Goal: Task Accomplishment & Management: Manage account settings

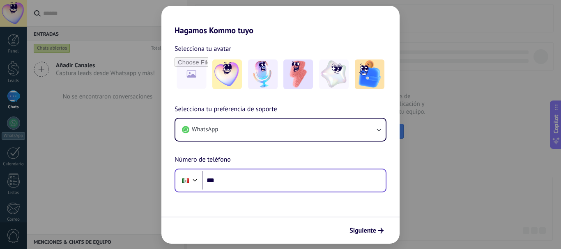
click at [282, 175] on input "***" at bounding box center [293, 180] width 183 height 19
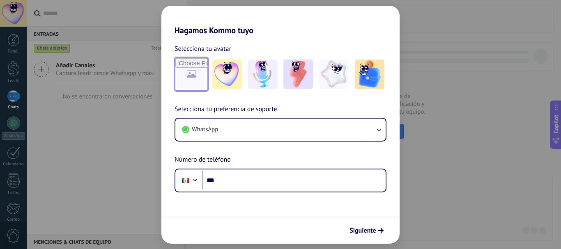
click at [195, 79] on input "file" at bounding box center [191, 74] width 32 height 32
type input "**********"
click at [179, 71] on input "file" at bounding box center [191, 74] width 32 height 32
click at [191, 73] on input "file" at bounding box center [191, 74] width 32 height 32
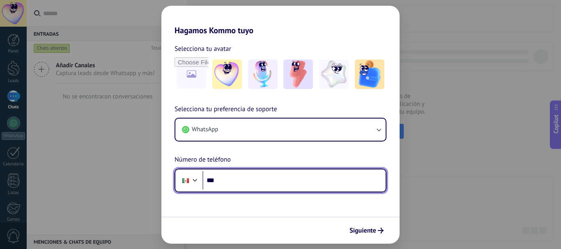
click at [263, 183] on input "***" at bounding box center [293, 180] width 183 height 19
type input "**********"
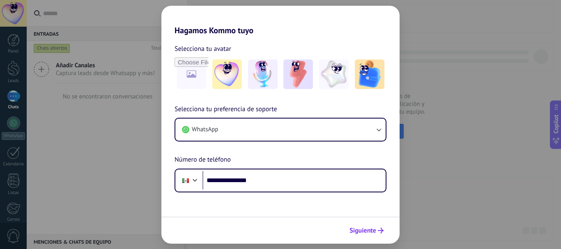
click at [361, 229] on span "Siguiente" at bounding box center [362, 231] width 27 height 6
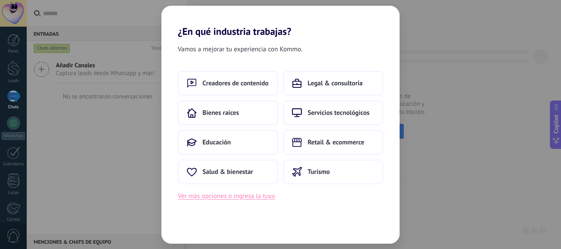
click at [262, 200] on button "Ver más opciones o ingresa la tuya" at bounding box center [226, 196] width 97 height 11
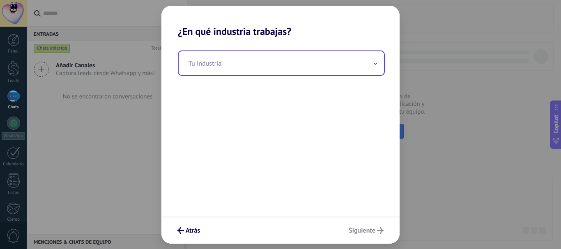
click at [240, 65] on input "text" at bounding box center [281, 63] width 205 height 24
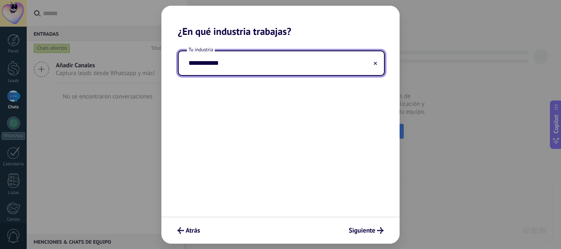
type input "**********"
click at [364, 231] on span "Siguiente" at bounding box center [362, 231] width 27 height 6
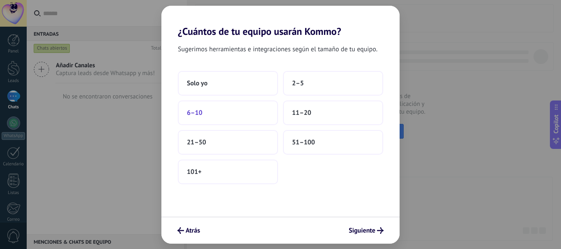
click at [236, 115] on button "6–10" at bounding box center [228, 113] width 100 height 25
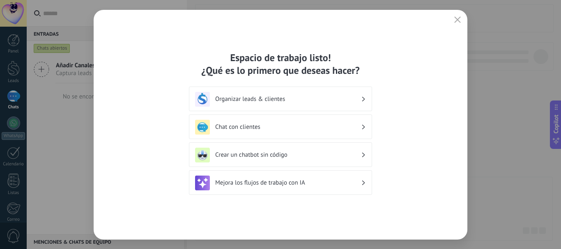
click at [279, 95] on h3 "Organizar leads & clientes" at bounding box center [288, 99] width 146 height 8
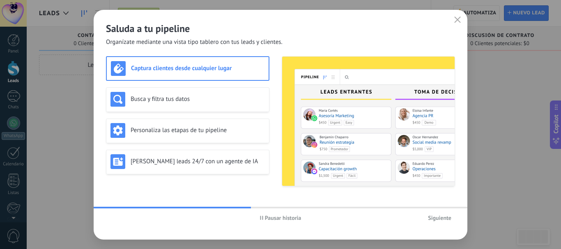
click at [437, 215] on span "Siguiente" at bounding box center [439, 218] width 23 height 6
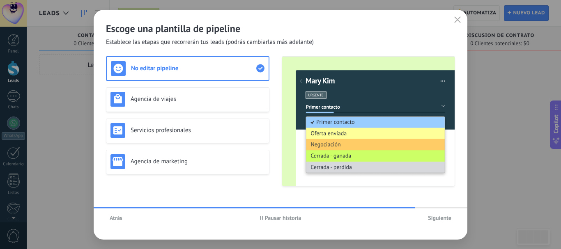
click at [432, 215] on span "Siguiente" at bounding box center [439, 218] width 23 height 6
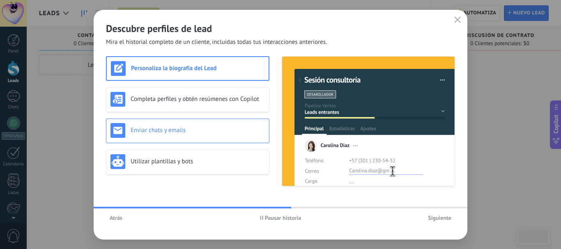
click at [253, 137] on div "Enviar chats y emails" at bounding box center [187, 131] width 163 height 25
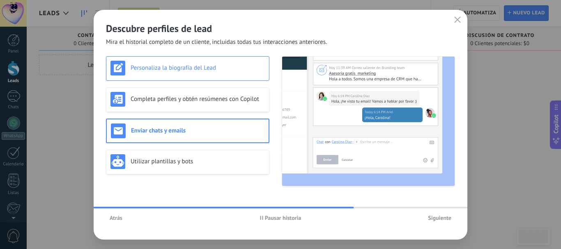
click at [226, 74] on div "Personaliza la biografía del Lead" at bounding box center [187, 68] width 154 height 15
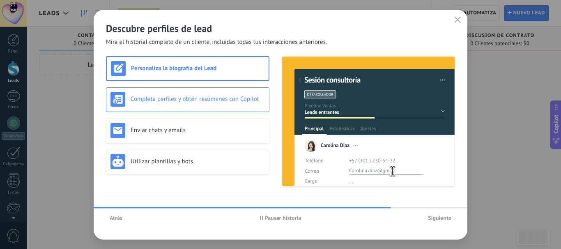
click at [230, 99] on h3 "Completa perfiles y obtén resúmenes con Copilot" at bounding box center [198, 99] width 134 height 8
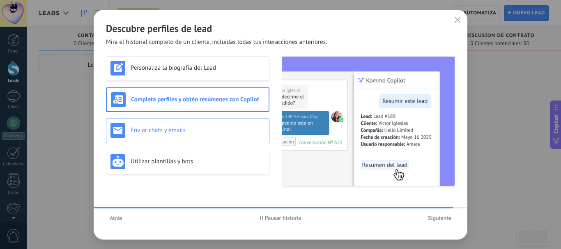
click at [237, 129] on h3 "Enviar chats y emails" at bounding box center [198, 130] width 134 height 8
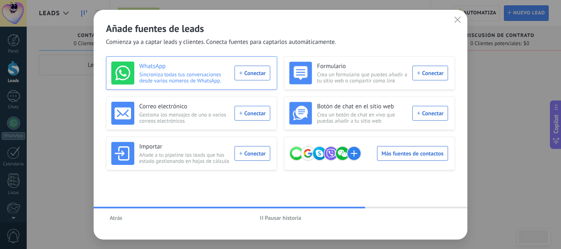
click at [260, 74] on div "WhatsApp Sincroniza todas tus conversaciones desde varios números de WhatsApp. …" at bounding box center [190, 73] width 159 height 23
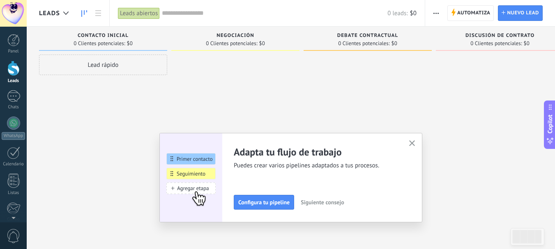
click at [417, 142] on button "button" at bounding box center [412, 143] width 10 height 11
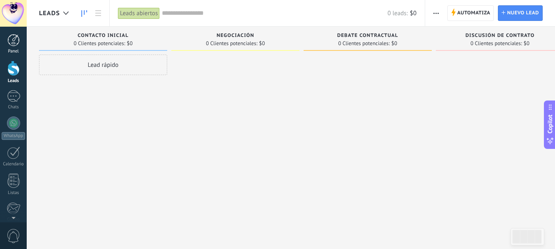
click at [7, 37] on div at bounding box center [13, 40] width 12 height 12
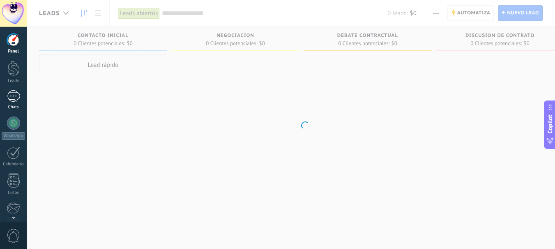
click at [16, 95] on div at bounding box center [13, 96] width 13 height 12
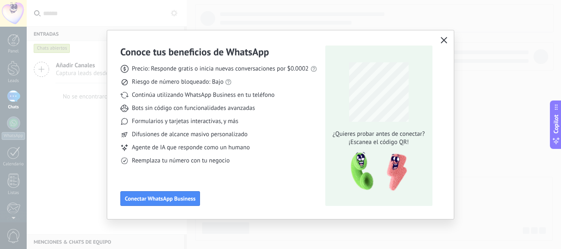
click at [445, 38] on icon "button" at bounding box center [444, 40] width 7 height 7
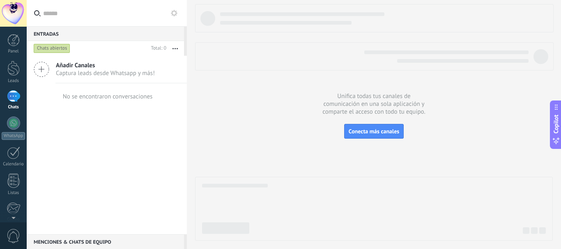
scroll to position [92, 0]
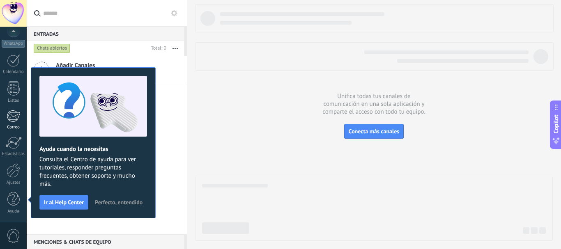
click at [11, 119] on div at bounding box center [14, 116] width 14 height 12
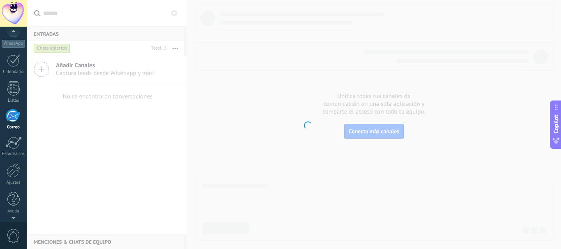
scroll to position [80, 0]
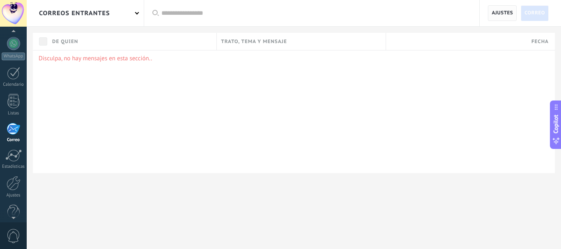
click at [507, 13] on span "Ajustes" at bounding box center [502, 13] width 21 height 15
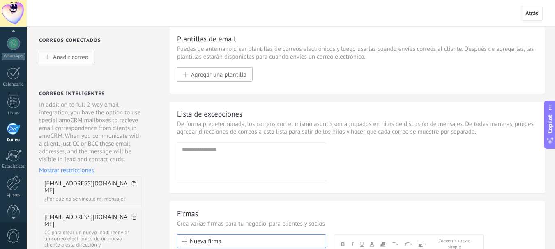
click at [72, 60] on span "Añadir correo" at bounding box center [70, 56] width 35 height 7
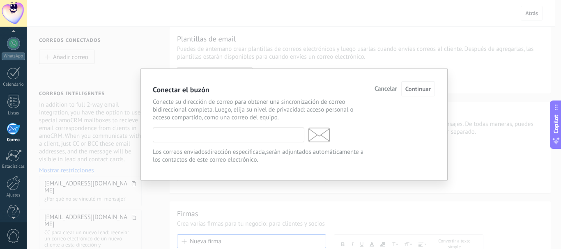
click at [174, 143] on div "Conecte su dirección de correo para obtener una sincronización de correo bidire…" at bounding box center [294, 131] width 282 height 66
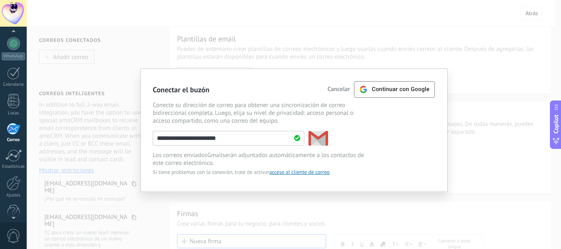
type input "**********"
click at [312, 172] on span "acceso al cliente de correo" at bounding box center [299, 172] width 60 height 7
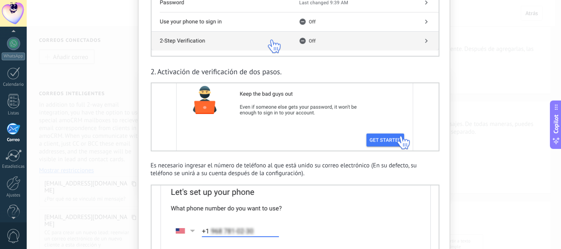
scroll to position [411, 0]
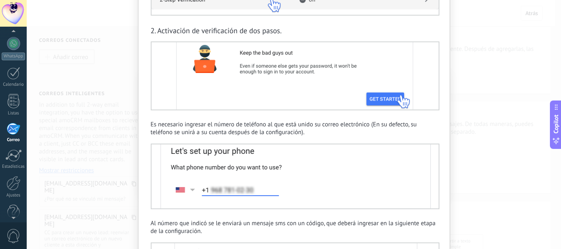
click at [191, 189] on img at bounding box center [295, 177] width 289 height 66
click at [190, 189] on img at bounding box center [295, 177] width 289 height 66
click at [191, 188] on img at bounding box center [295, 177] width 289 height 66
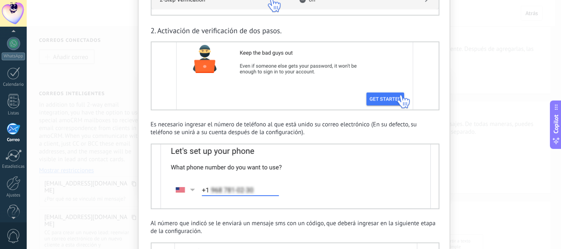
click at [191, 188] on img at bounding box center [295, 177] width 289 height 66
click at [188, 187] on img at bounding box center [295, 177] width 289 height 66
click at [224, 190] on img at bounding box center [295, 177] width 289 height 66
click at [214, 189] on img at bounding box center [295, 177] width 289 height 66
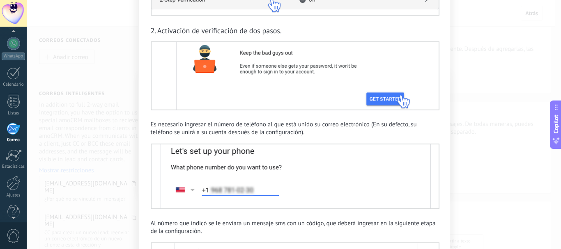
click at [213, 187] on img at bounding box center [295, 177] width 289 height 66
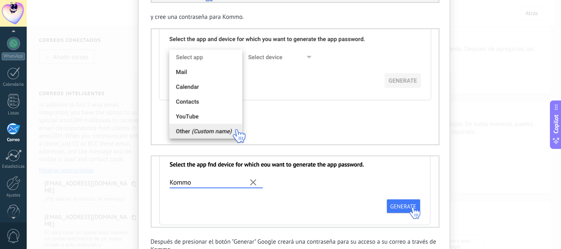
scroll to position [862, 0]
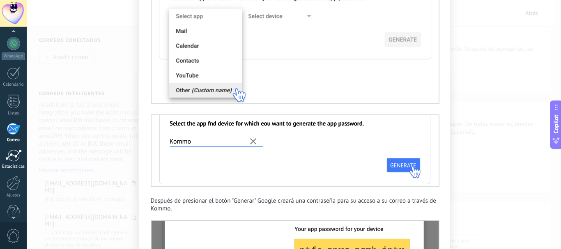
click at [16, 156] on div at bounding box center [13, 155] width 16 height 12
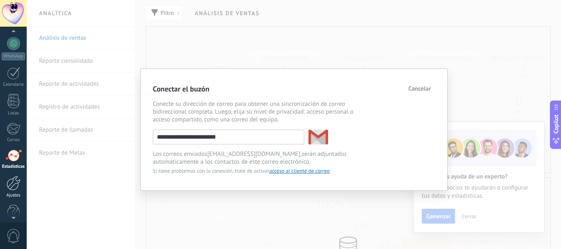
click at [14, 185] on div at bounding box center [14, 183] width 14 height 14
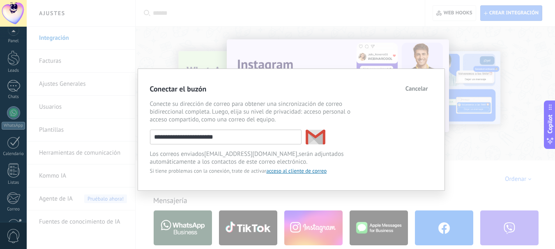
scroll to position [92, 0]
